Goal: Task Accomplishment & Management: Complete application form

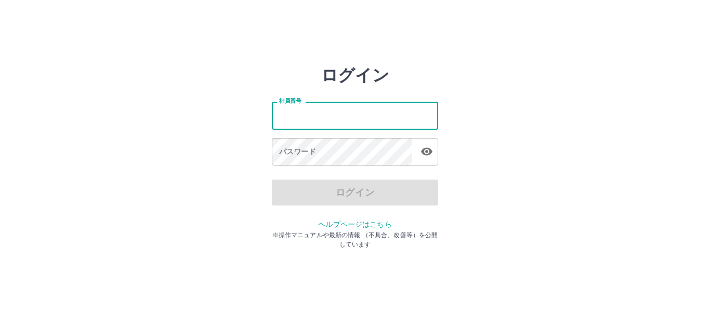
click at [363, 104] on input "社員番号" at bounding box center [355, 116] width 166 height 28
type input "*******"
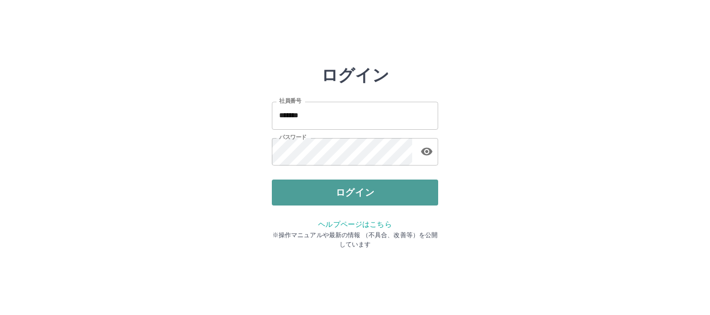
click at [353, 190] on button "ログイン" at bounding box center [355, 193] width 166 height 26
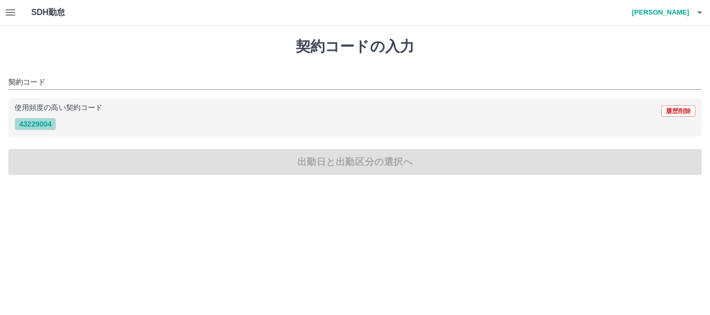
click at [37, 124] on button "43229004" at bounding box center [36, 124] width 42 height 12
type input "********"
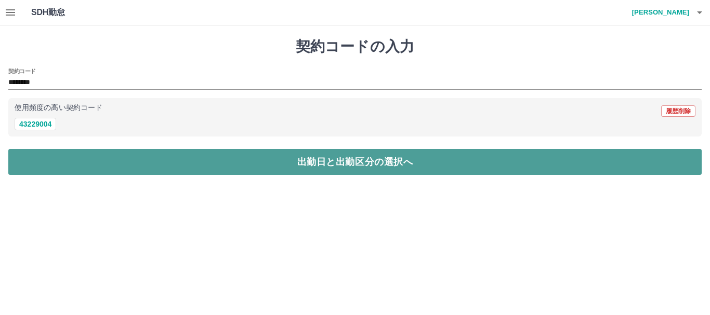
click at [350, 157] on button "出勤日と出勤区分の選択へ" at bounding box center [354, 162] width 693 height 26
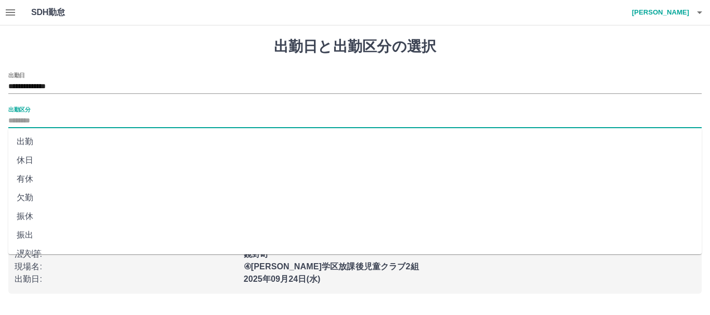
click at [106, 117] on input "出勤区分" at bounding box center [354, 121] width 693 height 13
click at [26, 140] on li "出勤" at bounding box center [354, 141] width 693 height 19
type input "**"
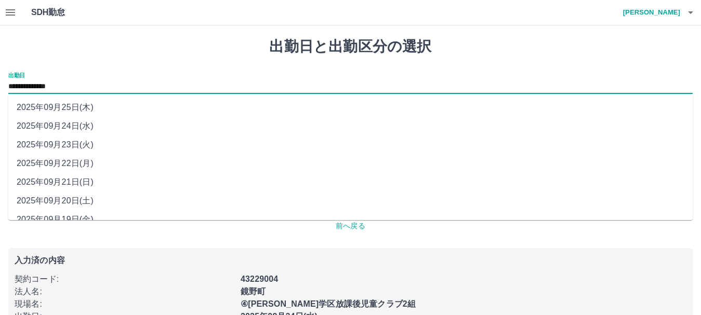
click at [86, 83] on input "**********" at bounding box center [350, 87] width 684 height 13
click at [68, 164] on li "2025年09月22日(月)" at bounding box center [350, 163] width 684 height 19
type input "**********"
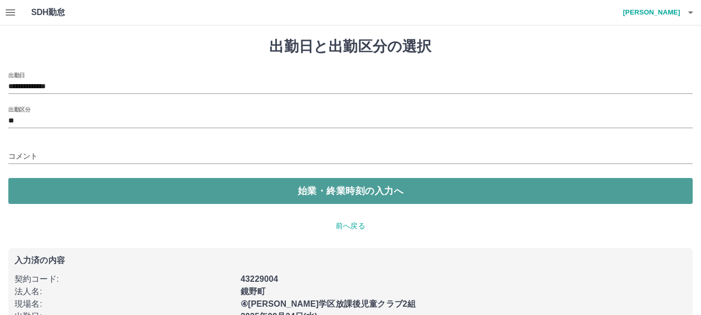
click at [315, 183] on button "始業・終業時刻の入力へ" at bounding box center [350, 191] width 684 height 26
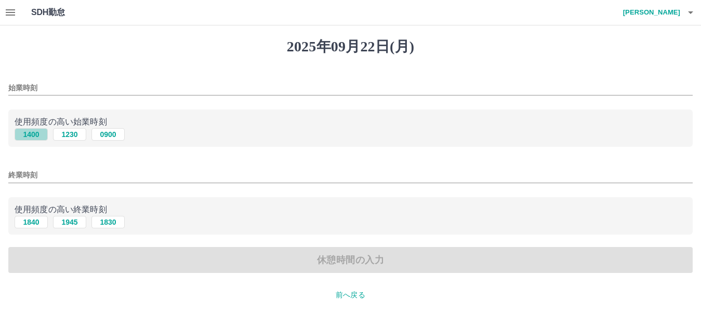
click at [30, 134] on button "1400" at bounding box center [31, 134] width 33 height 12
type input "****"
click at [109, 221] on button "1830" at bounding box center [107, 222] width 33 height 12
type input "****"
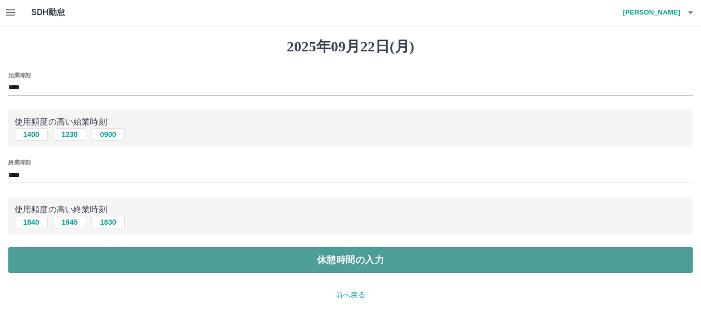
click at [339, 256] on button "休憩時間の入力" at bounding box center [350, 260] width 684 height 26
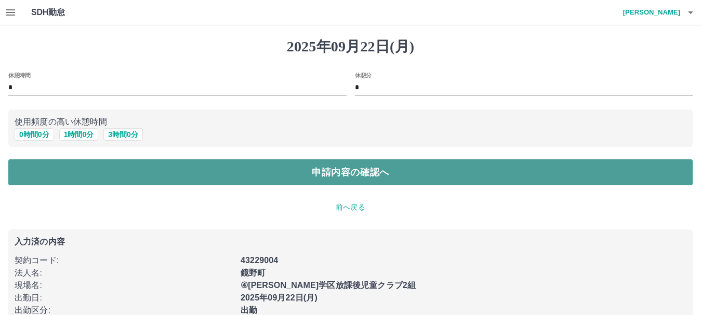
click at [343, 167] on button "申請内容の確認へ" at bounding box center [350, 172] width 684 height 26
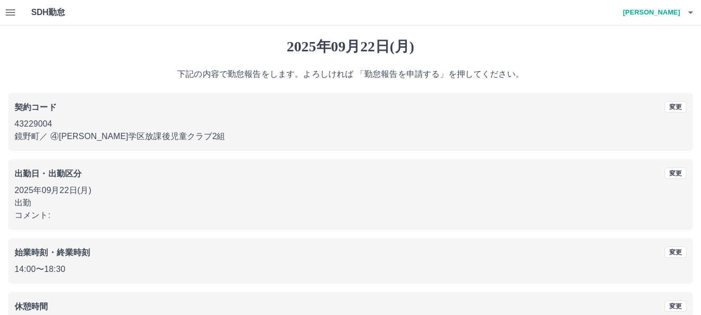
scroll to position [73, 0]
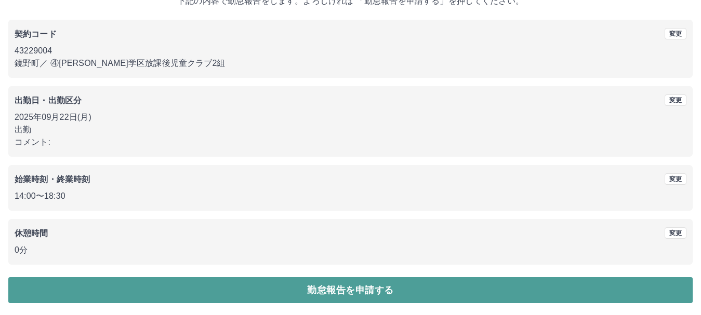
click at [419, 285] on button "勤怠報告を申請する" at bounding box center [350, 290] width 684 height 26
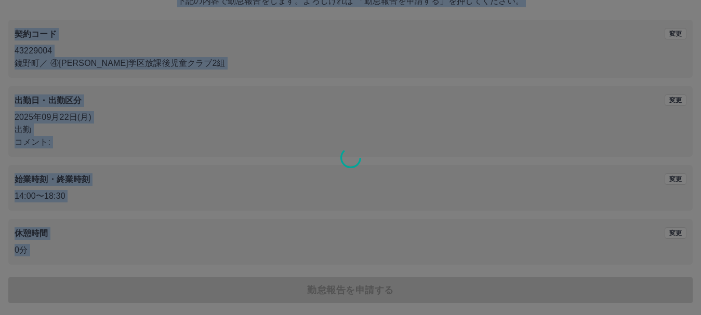
click at [419, 285] on div "2025年09月22日(月) 下記の内容で勤怠報告をします。よろしければ 「勤怠報告を申請する」を押してください。 契約コード 変更 43229004 鏡野町…" at bounding box center [350, 134] width 701 height 364
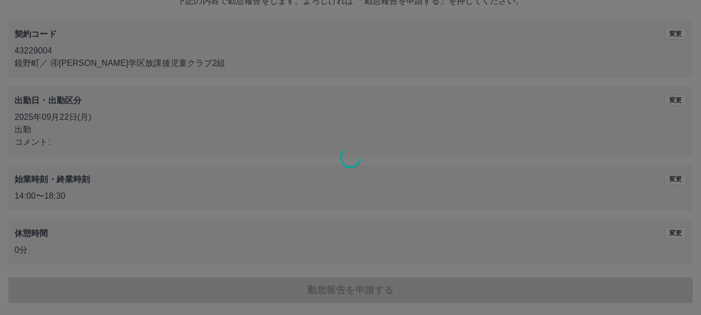
click at [419, 285] on div at bounding box center [350, 157] width 701 height 315
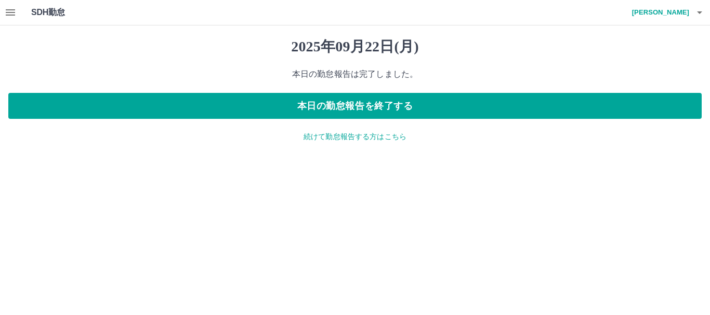
click at [398, 138] on p "続けて勤怠報告する方はこちら" at bounding box center [354, 136] width 693 height 11
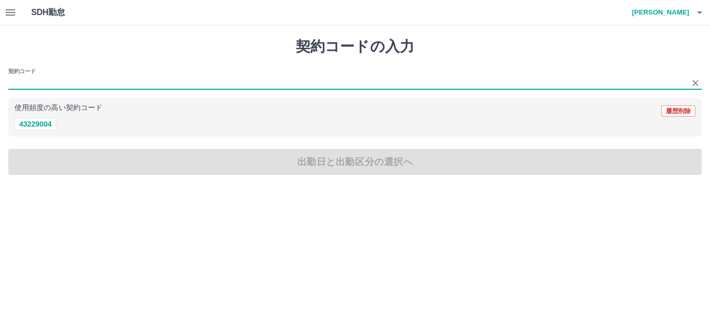
click at [110, 83] on input "契約コード" at bounding box center [346, 82] width 677 height 13
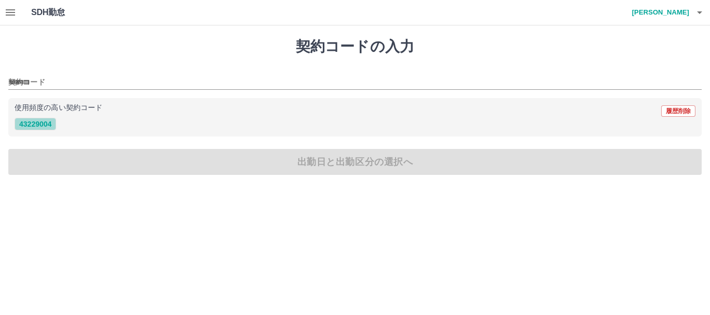
click at [43, 121] on button "43229004" at bounding box center [36, 124] width 42 height 12
type input "********"
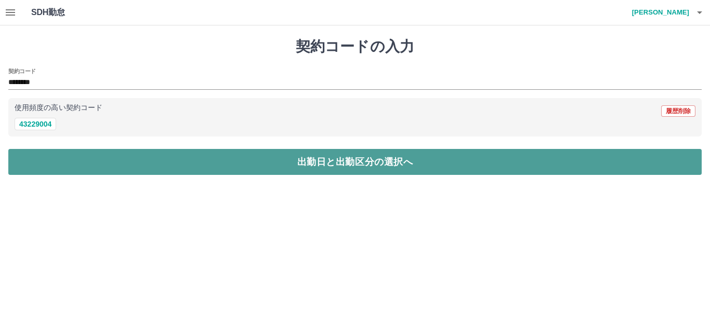
click at [339, 162] on button "出勤日と出勤区分の選択へ" at bounding box center [354, 162] width 693 height 26
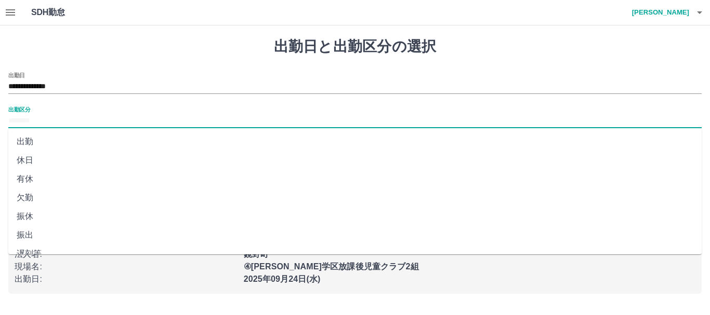
click at [73, 115] on input "出勤区分" at bounding box center [354, 121] width 693 height 13
click at [18, 141] on li "出勤" at bounding box center [354, 141] width 693 height 19
type input "**"
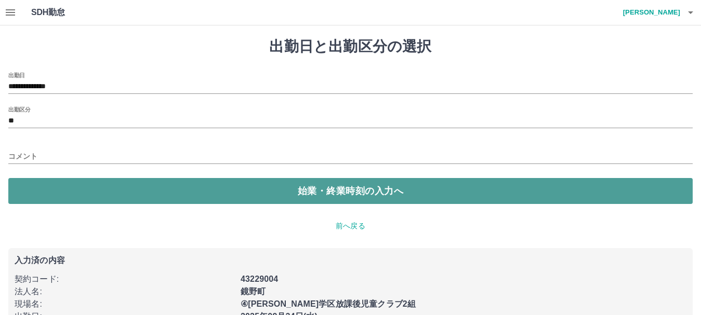
click at [383, 188] on button "始業・終業時刻の入力へ" at bounding box center [350, 191] width 684 height 26
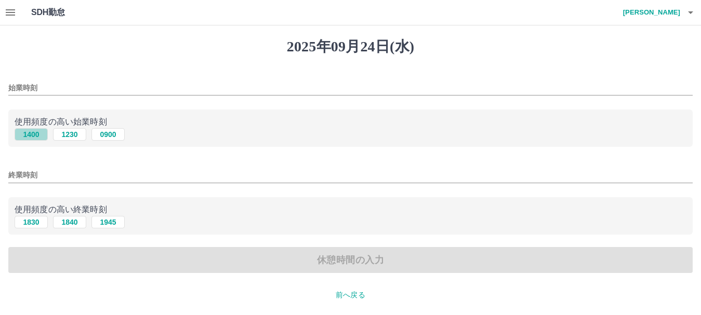
click at [30, 134] on button "1400" at bounding box center [31, 134] width 33 height 12
type input "****"
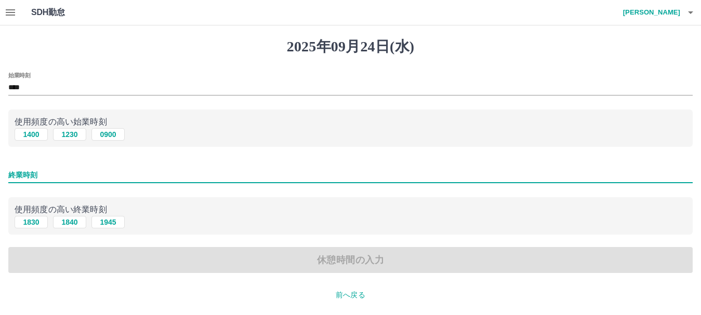
click at [76, 175] on input "終業時刻" at bounding box center [350, 175] width 684 height 15
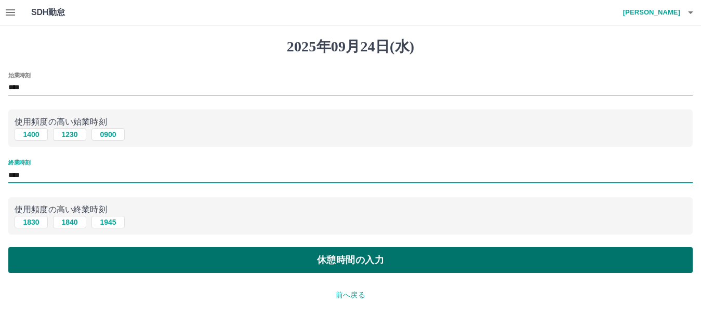
type input "****"
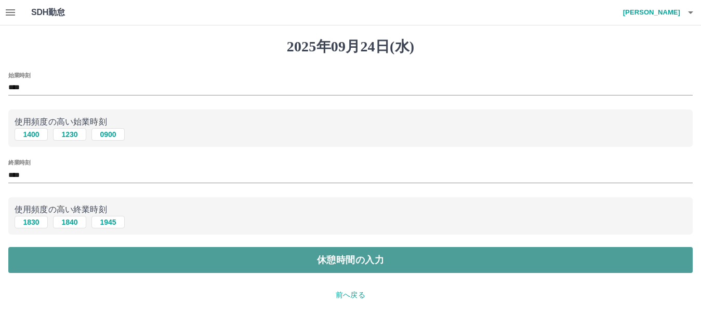
click at [352, 256] on button "休憩時間の入力" at bounding box center [350, 260] width 684 height 26
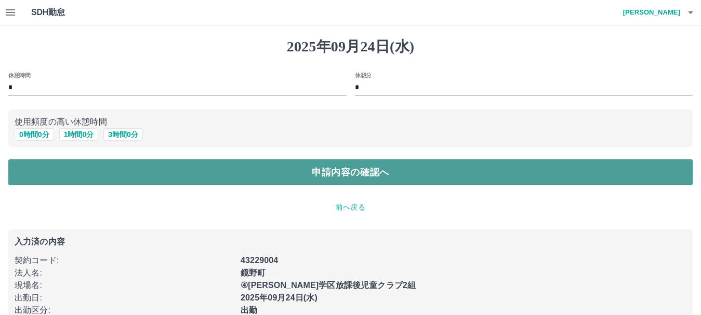
click at [364, 170] on button "申請内容の確認へ" at bounding box center [350, 172] width 684 height 26
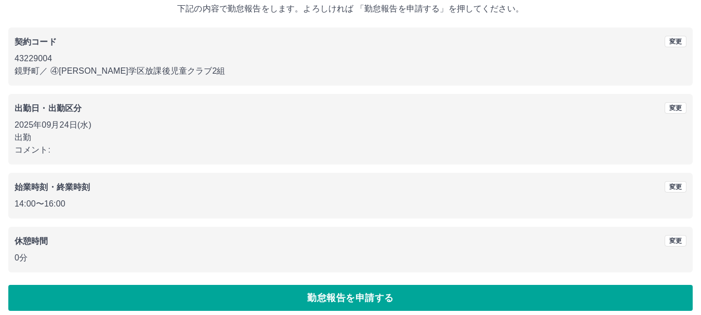
scroll to position [74, 0]
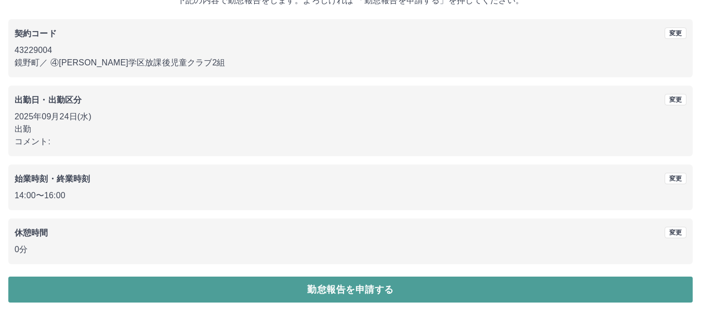
click at [364, 287] on button "勤怠報告を申請する" at bounding box center [350, 290] width 684 height 26
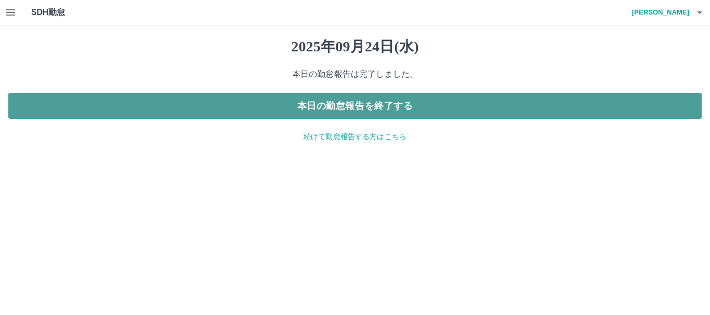
click at [384, 105] on button "本日の勤怠報告を終了する" at bounding box center [354, 106] width 693 height 26
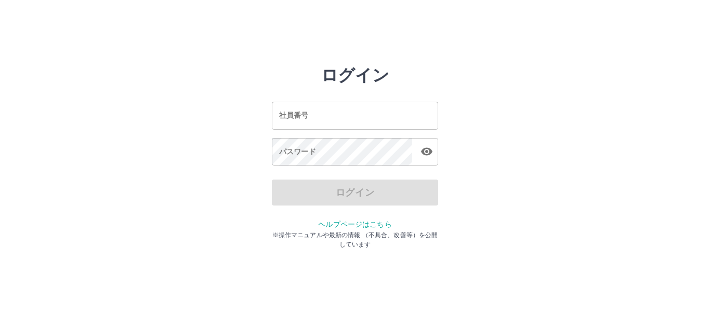
click at [377, 110] on input "社員番号" at bounding box center [355, 116] width 166 height 28
click at [518, 111] on div "ログイン 社員番号 社員番号 パスワード パスワード ログイン ヘルプページはこちら ※操作マニュアルや最新の情報 （不具合、改善等）を公開しています" at bounding box center [354, 148] width 623 height 166
click at [374, 113] on input "社員番号" at bounding box center [355, 116] width 166 height 28
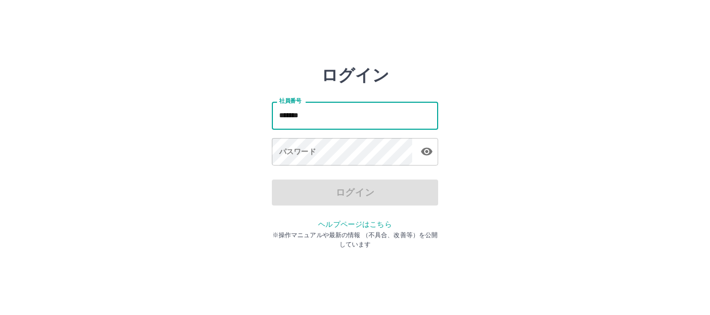
type input "*******"
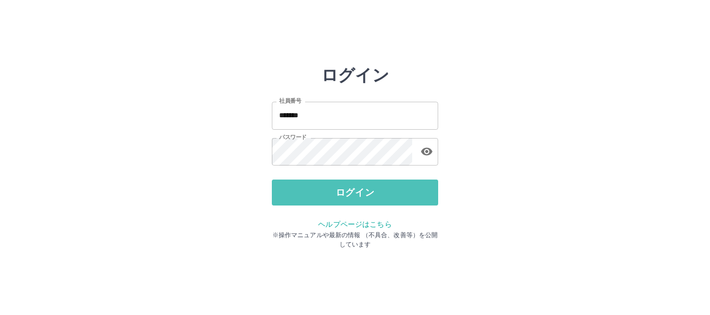
click at [381, 191] on button "ログイン" at bounding box center [355, 193] width 166 height 26
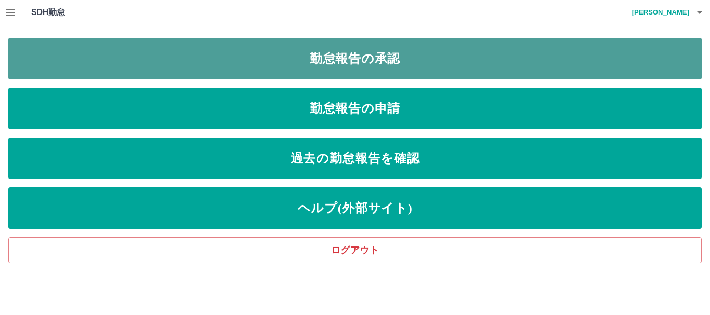
click at [254, 62] on link "勤怠報告の承認" at bounding box center [354, 59] width 693 height 42
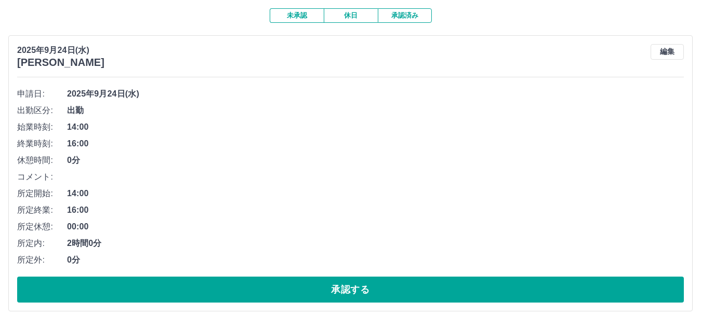
scroll to position [90, 0]
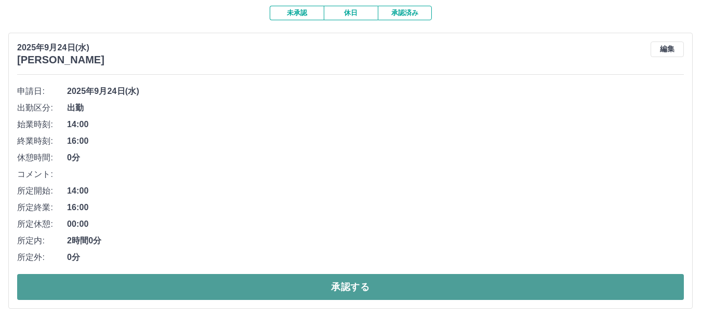
click at [620, 291] on button "承認する" at bounding box center [350, 287] width 667 height 26
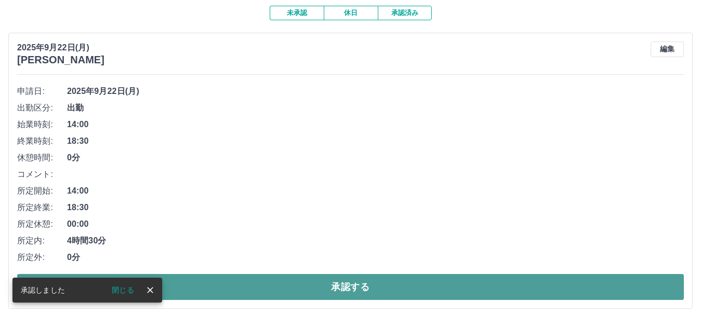
click at [603, 289] on button "承認する" at bounding box center [350, 287] width 667 height 26
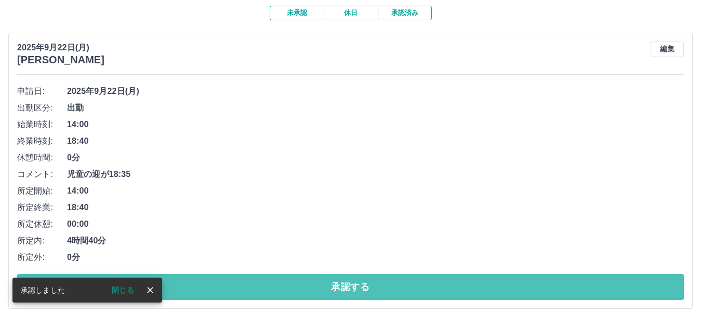
click at [603, 289] on button "承認する" at bounding box center [350, 287] width 667 height 26
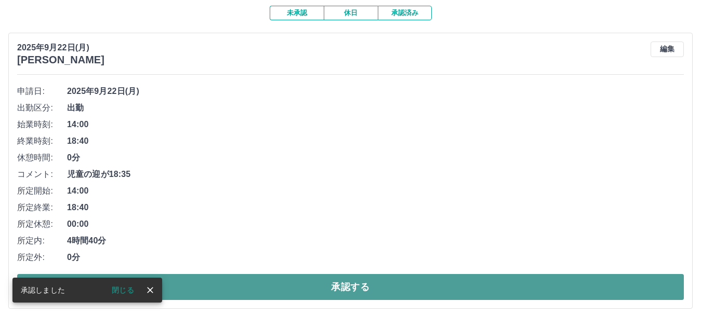
click at [602, 290] on button "承認する" at bounding box center [350, 287] width 667 height 26
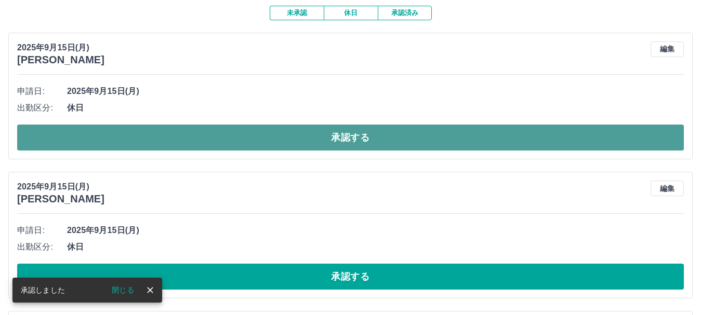
click at [395, 140] on button "承認する" at bounding box center [350, 138] width 667 height 26
click at [409, 139] on button "承認する" at bounding box center [350, 138] width 667 height 26
click at [432, 144] on button "承認する" at bounding box center [350, 138] width 667 height 26
click at [427, 140] on button "承認する" at bounding box center [350, 138] width 667 height 26
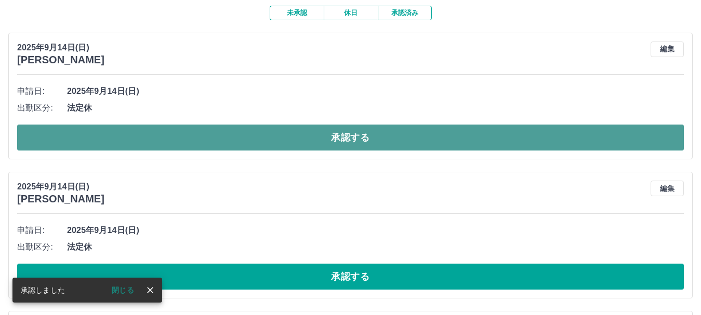
click at [422, 139] on button "承認する" at bounding box center [350, 138] width 667 height 26
click at [420, 143] on button "承認する" at bounding box center [350, 138] width 667 height 26
click at [417, 140] on button "承認する" at bounding box center [350, 138] width 667 height 26
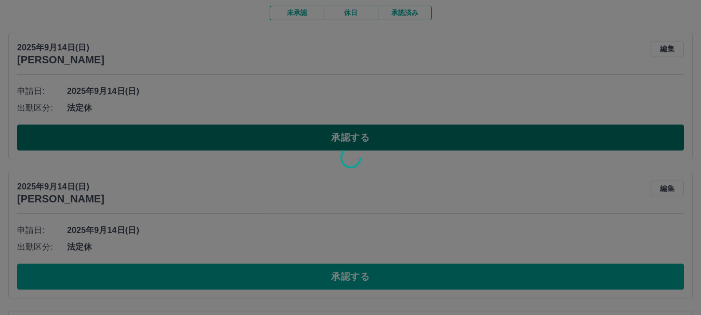
scroll to position [87, 0]
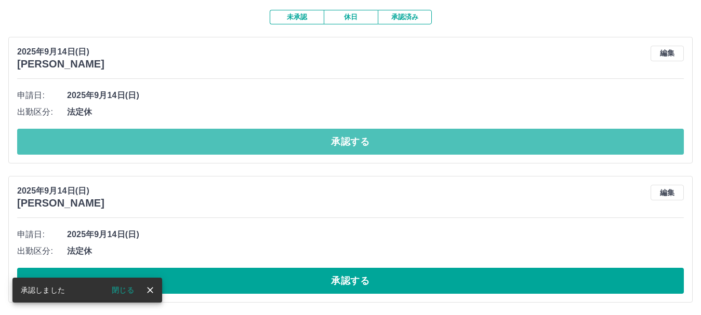
click at [417, 140] on button "承認する" at bounding box center [350, 142] width 667 height 26
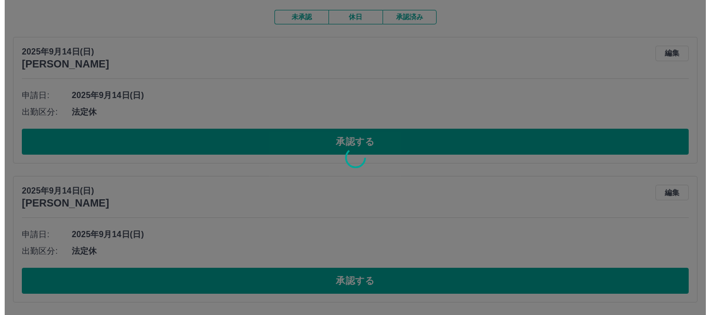
scroll to position [0, 0]
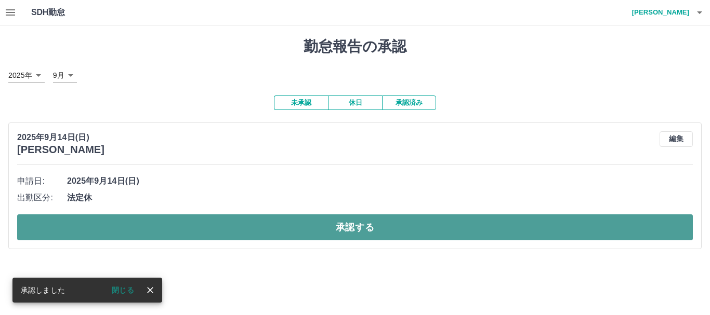
click at [437, 225] on button "承認する" at bounding box center [354, 228] width 675 height 26
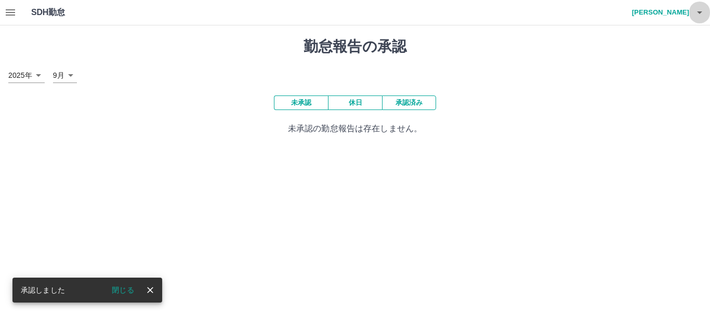
click at [699, 14] on icon "button" at bounding box center [699, 12] width 5 height 3
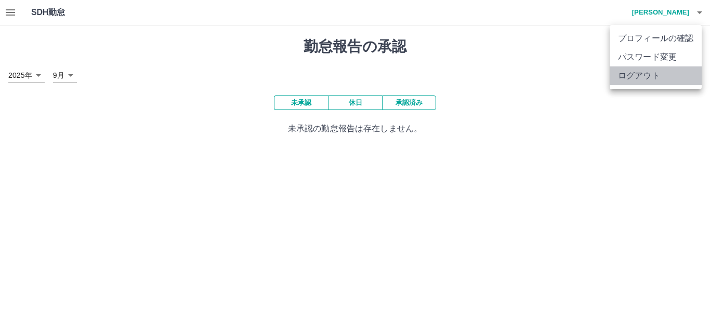
click at [641, 72] on li "ログアウト" at bounding box center [655, 75] width 92 height 19
